Goal: Find specific page/section: Find specific page/section

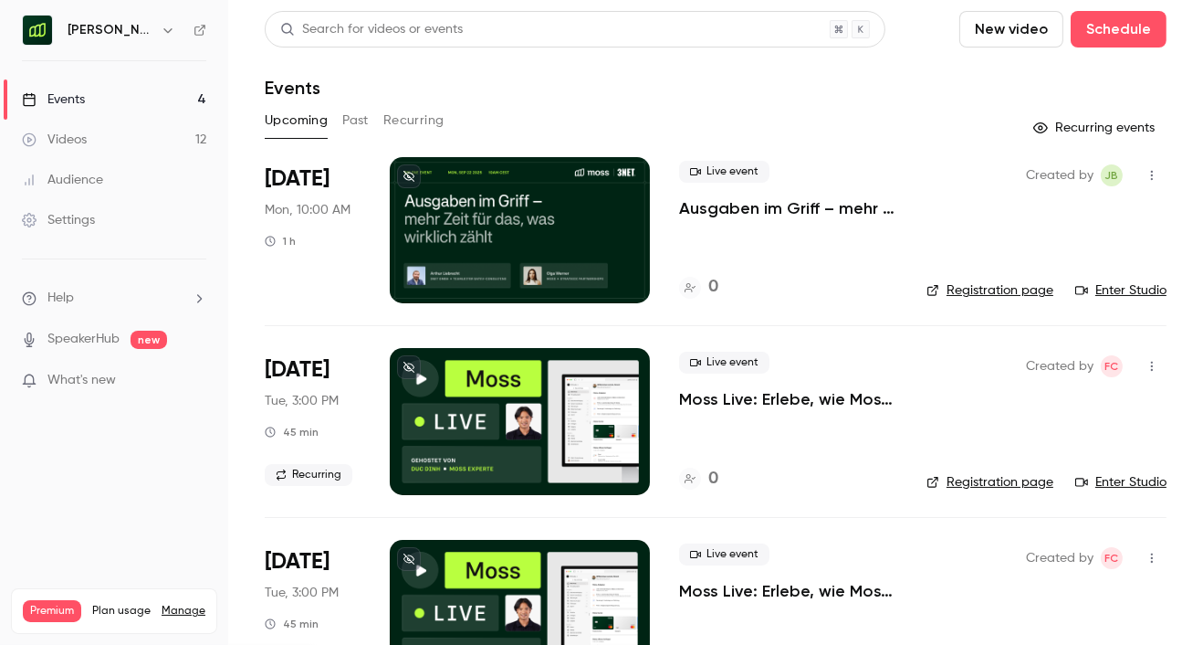
click at [352, 121] on button "Past" at bounding box center [355, 120] width 26 height 29
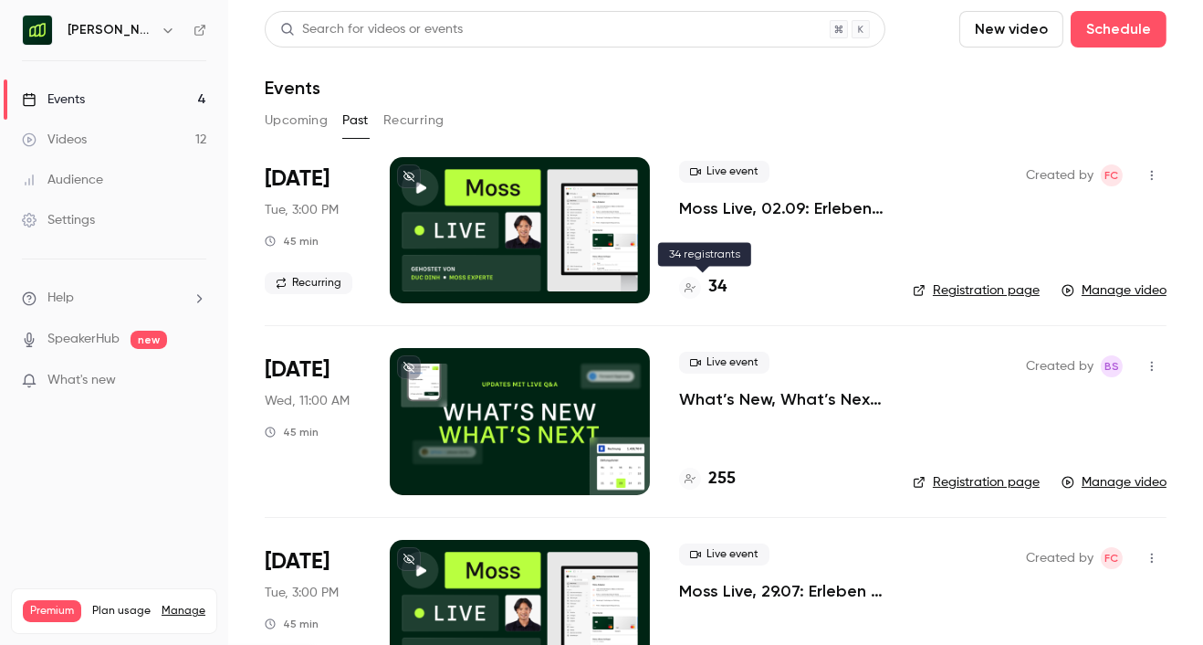
click at [709, 289] on h4 "34" at bounding box center [718, 287] width 18 height 25
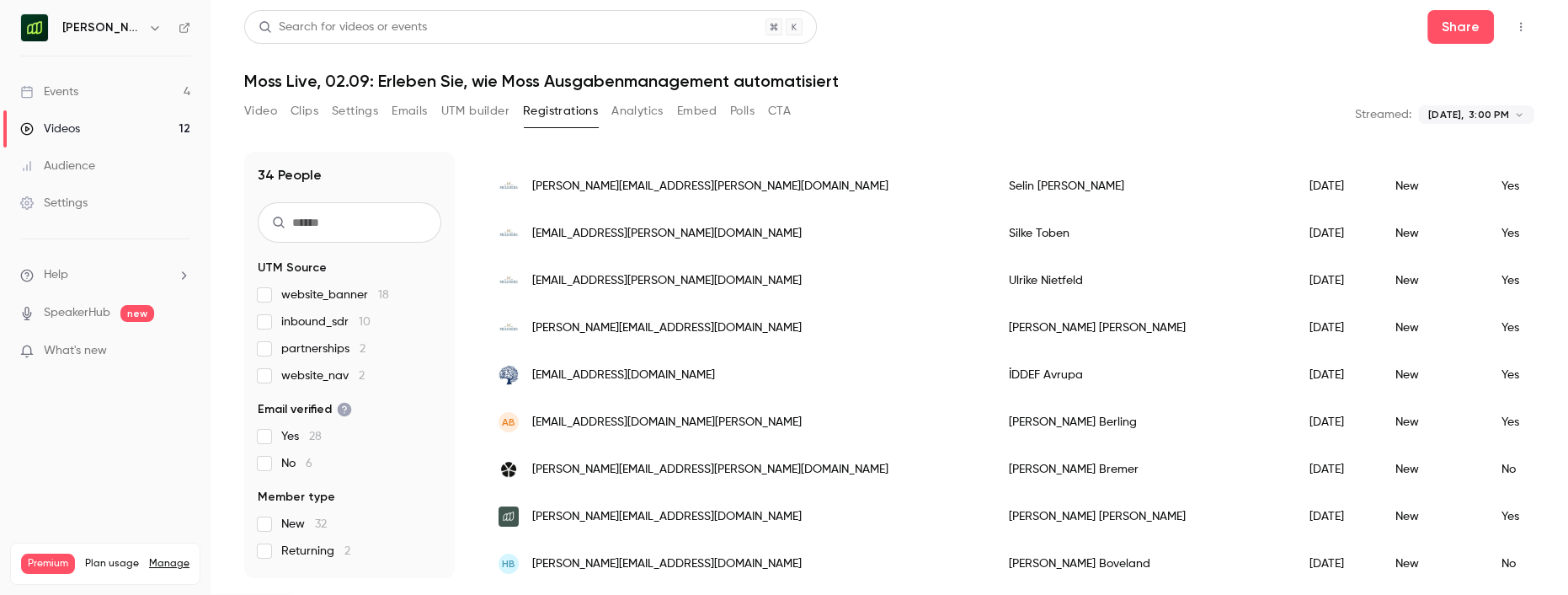
scroll to position [104, 0]
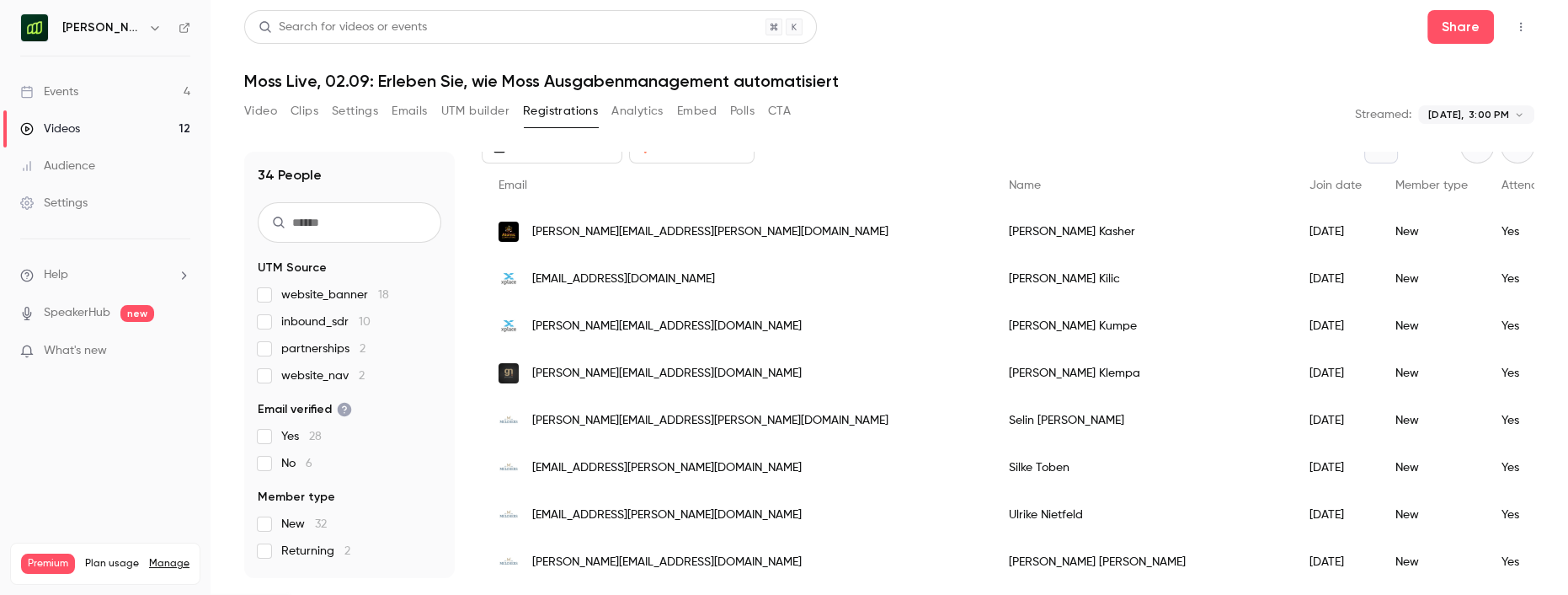
click at [646, 112] on button "Analytics" at bounding box center [637, 111] width 53 height 27
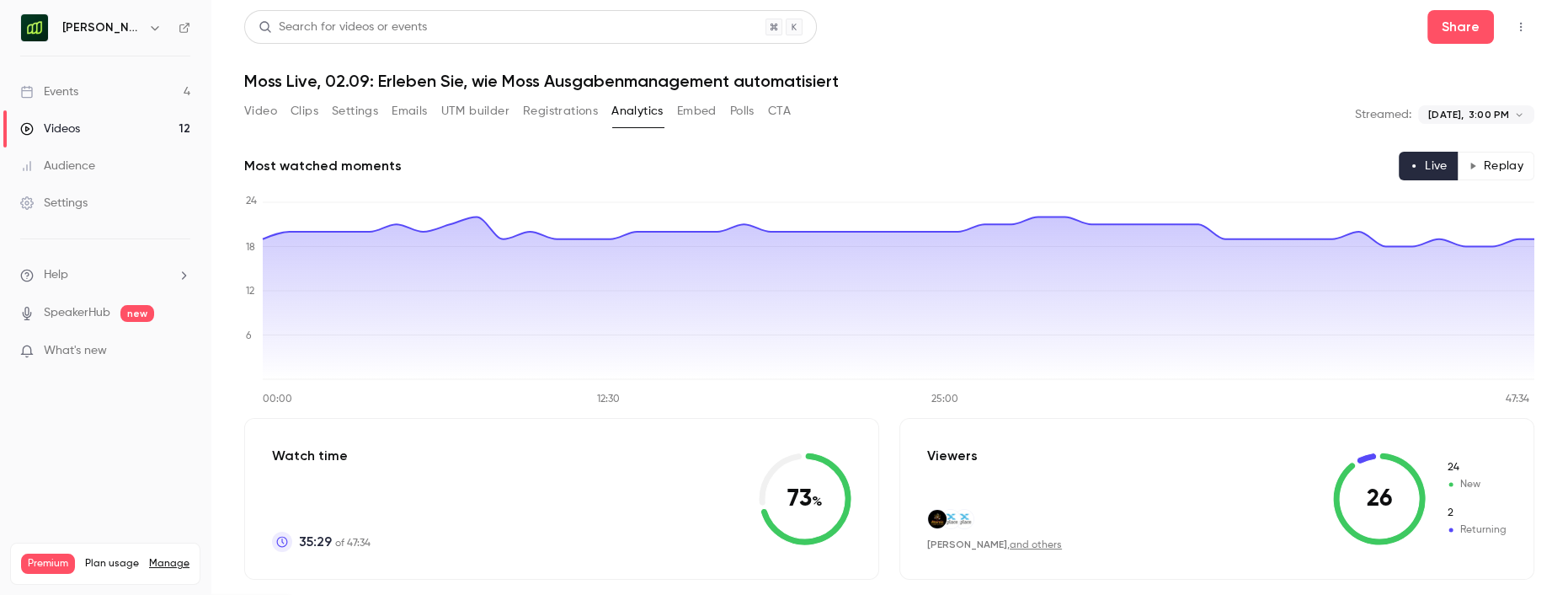
click at [348, 107] on button "Settings" at bounding box center [355, 111] width 46 height 27
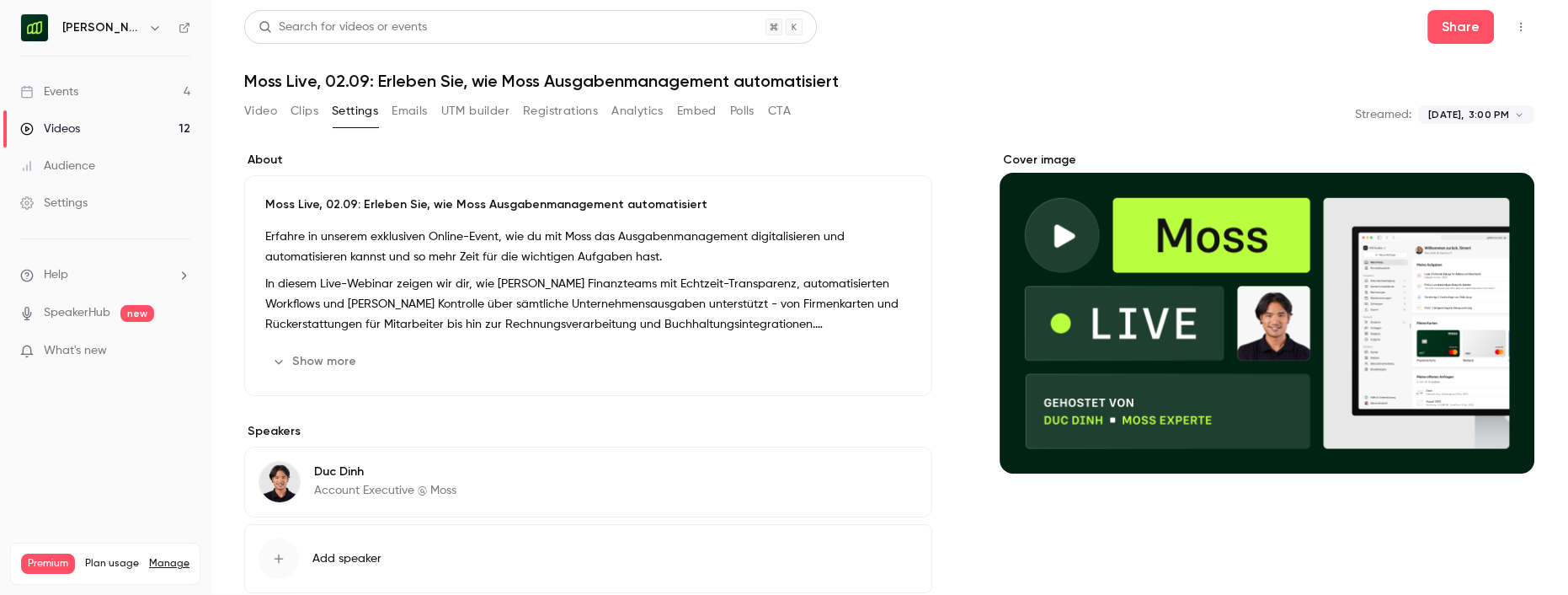
click at [283, 113] on div "Video Clips Settings Emails UTM builder Registrations Analytics Embed Polls CTA" at bounding box center [517, 111] width 547 height 27
click at [264, 113] on button "Video" at bounding box center [261, 111] width 33 height 27
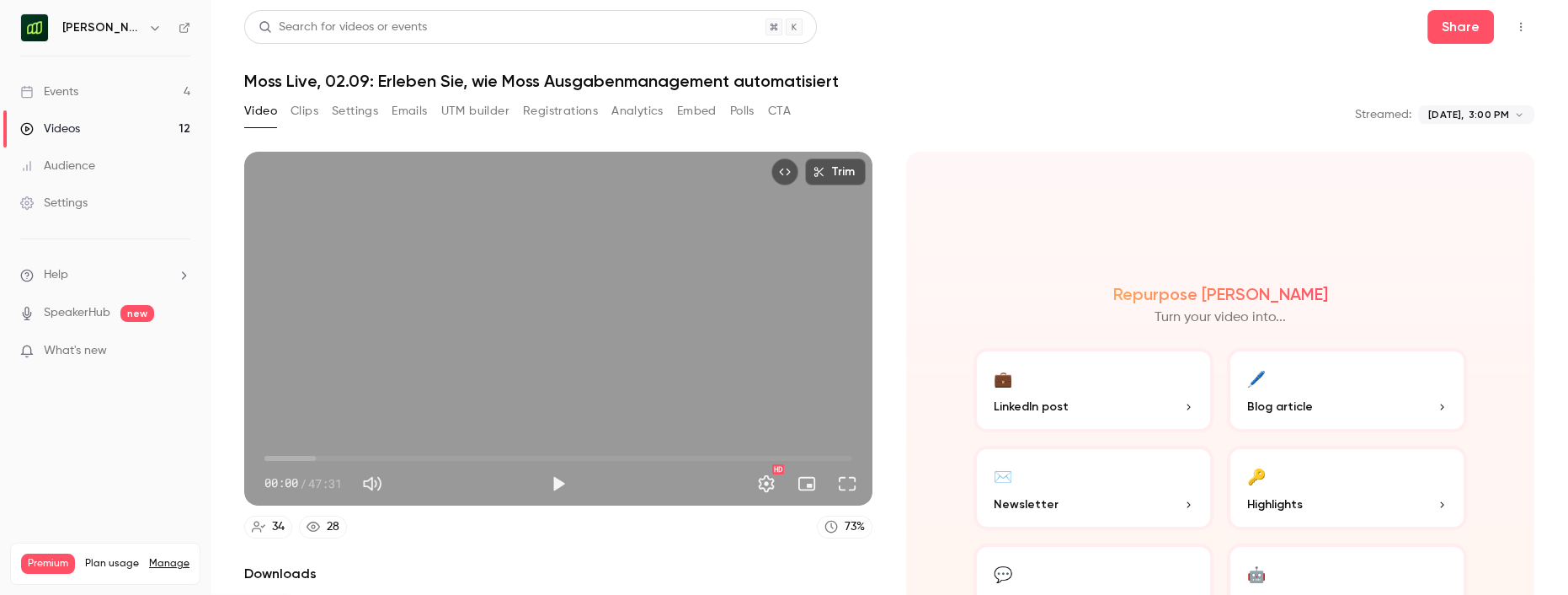
click at [586, 109] on button "Registrations" at bounding box center [560, 111] width 75 height 27
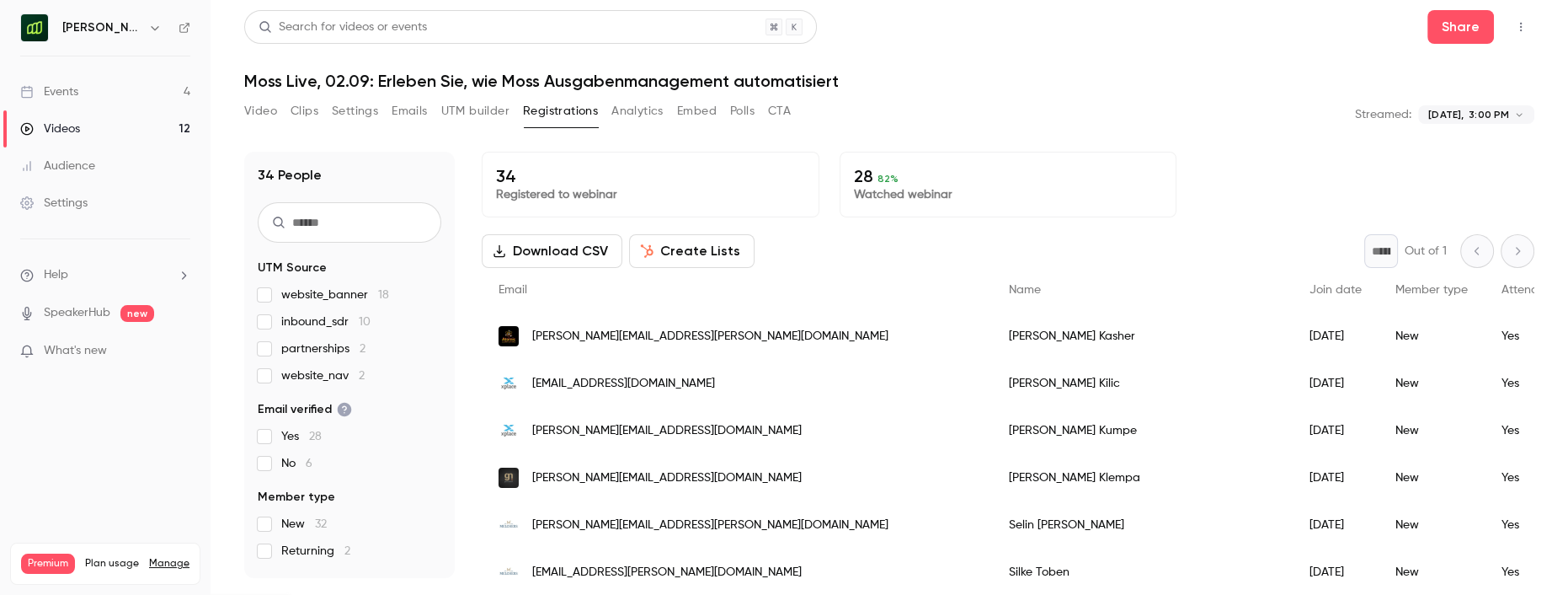
click at [628, 113] on button "Analytics" at bounding box center [637, 111] width 53 height 27
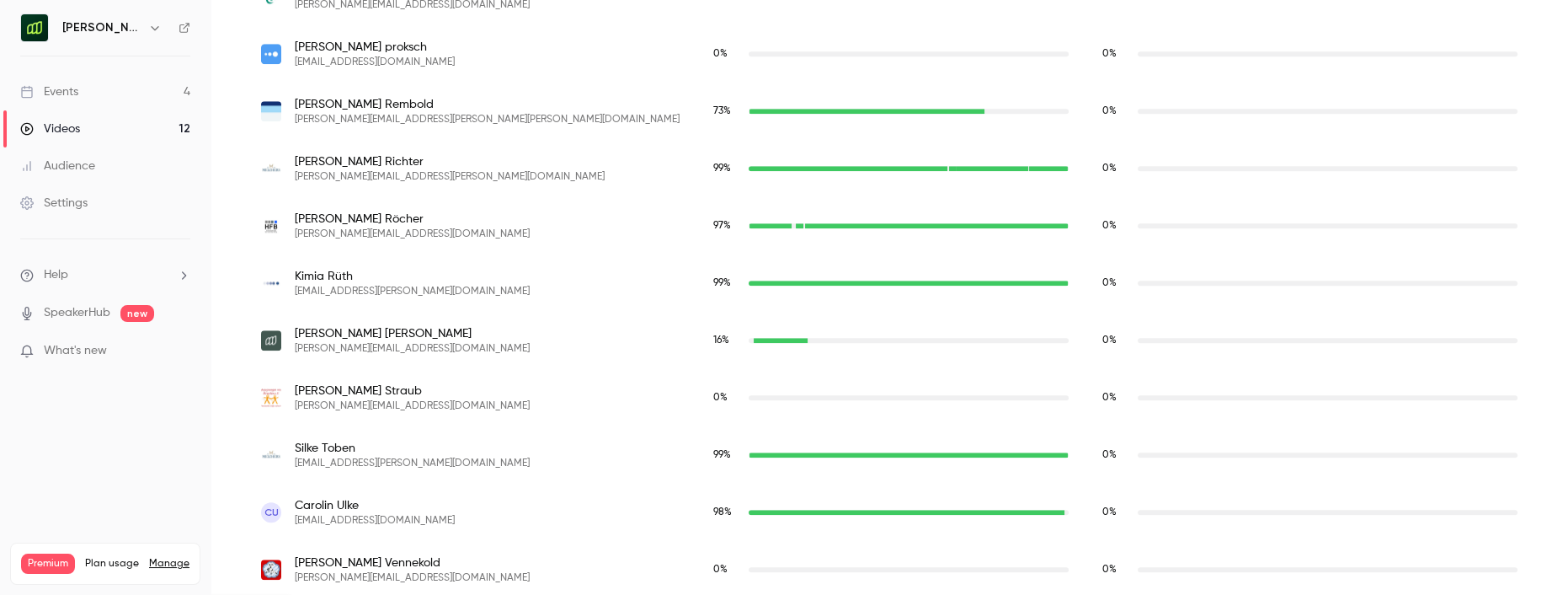
scroll to position [2060, 0]
